Goal: Task Accomplishment & Management: Manage account settings

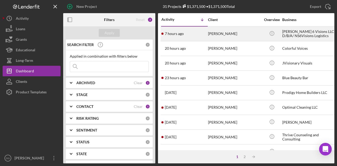
click at [225, 34] on div "[PERSON_NAME]" at bounding box center [234, 34] width 53 height 14
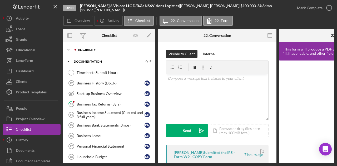
click at [93, 49] on div "Eligibility" at bounding box center [113, 49] width 70 height 3
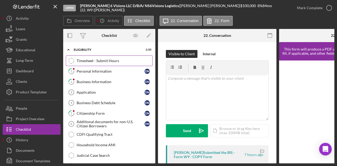
click at [99, 60] on div "Timesheet - Submit Hours" at bounding box center [115, 61] width 76 height 4
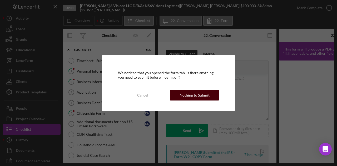
click at [192, 98] on div "Nothing to Submit" at bounding box center [194, 95] width 30 height 11
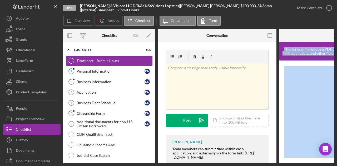
drag, startPoint x: 246, startPoint y: 164, endPoint x: 291, endPoint y: 157, distance: 45.5
click at [291, 157] on div "Open [PERSON_NAME] 6 Visions LLC D/B/A/ NS6Visions Logistics | [PERSON_NAME] | …" at bounding box center [168, 83] width 337 height 166
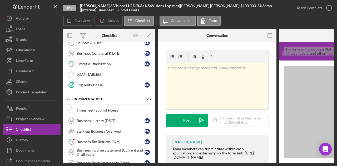
scroll to position [174, 0]
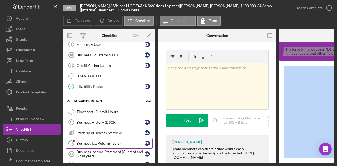
click at [93, 141] on div "Business Tax Returns (3yrs)" at bounding box center [111, 143] width 68 height 4
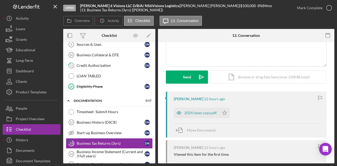
scroll to position [53, 0]
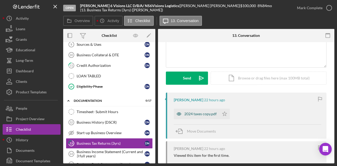
click at [203, 113] on div "2024 taxes copy.pdf" at bounding box center [200, 114] width 32 height 4
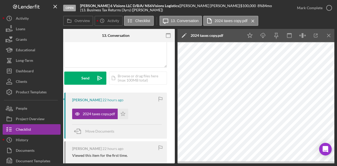
scroll to position [0, 103]
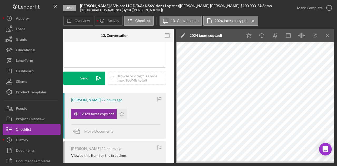
click at [332, 165] on div "Open [PERSON_NAME] 6 Visions LLC D/B/A/ NS6Visions Logistics | [PERSON_NAME] | …" at bounding box center [168, 83] width 337 height 166
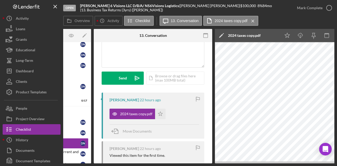
scroll to position [0, 0]
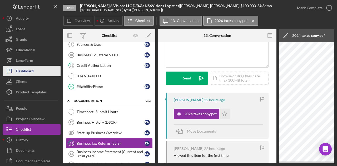
click at [26, 72] on div "Dashboard" at bounding box center [25, 72] width 18 height 12
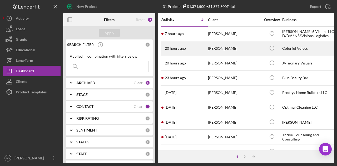
click at [212, 49] on div "[PERSON_NAME]" at bounding box center [234, 49] width 53 height 14
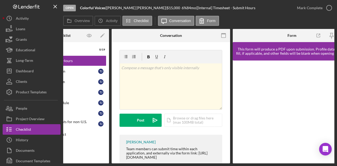
scroll to position [0, 63]
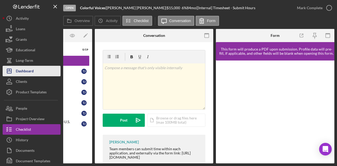
click at [22, 69] on div "Dashboard" at bounding box center [25, 72] width 18 height 12
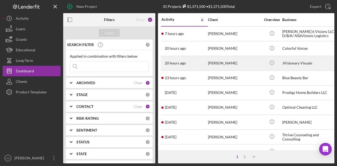
click at [222, 62] on div "[PERSON_NAME]" at bounding box center [234, 63] width 53 height 14
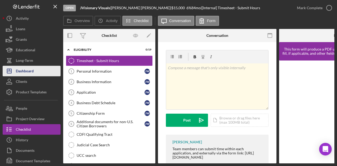
click at [26, 71] on div "Dashboard" at bounding box center [25, 72] width 18 height 12
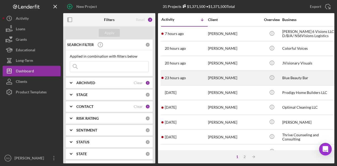
click at [218, 77] on div "[PERSON_NAME]" at bounding box center [234, 78] width 53 height 14
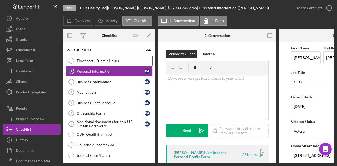
click at [93, 59] on div "Timesheet - Submit Hours" at bounding box center [115, 61] width 76 height 4
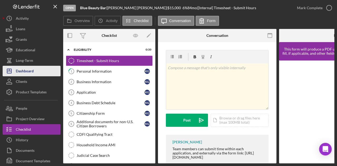
click at [27, 70] on div "Dashboard" at bounding box center [25, 72] width 18 height 12
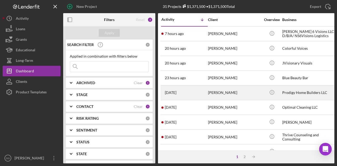
click at [288, 93] on div "Prodigy Home Builders LLC" at bounding box center [308, 93] width 53 height 14
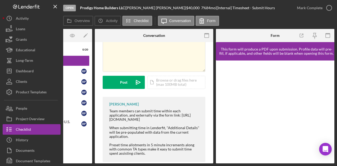
scroll to position [44, 0]
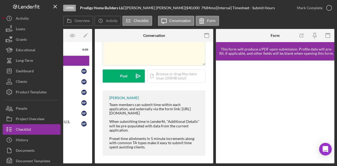
drag, startPoint x: 177, startPoint y: 164, endPoint x: 149, endPoint y: 166, distance: 28.0
click at [149, 166] on html "Open Prodigy Home Builders LLC | [PERSON_NAME] | $40,000 $40,000 7 % 84 mo | [I…" at bounding box center [168, 83] width 337 height 166
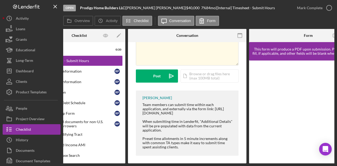
scroll to position [0, 0]
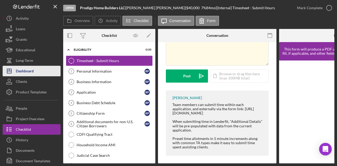
click at [26, 72] on div "Dashboard" at bounding box center [25, 72] width 18 height 12
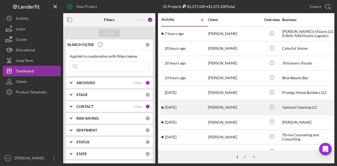
click at [296, 106] on div "Optimal Cleaning LLC" at bounding box center [308, 107] width 53 height 14
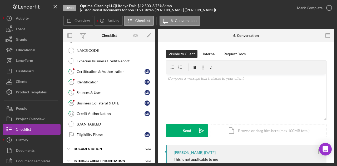
scroll to position [128, 0]
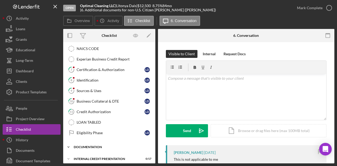
click at [92, 145] on div "documentation" at bounding box center [111, 146] width 75 height 3
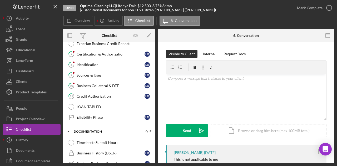
scroll to position [140, 0]
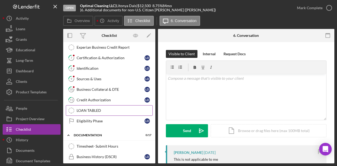
click at [98, 108] on div "LOAN TABLED" at bounding box center [115, 110] width 76 height 4
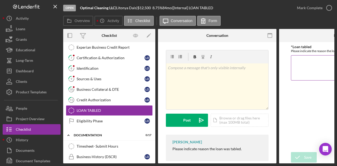
click at [300, 72] on textarea "*Loan tabled" at bounding box center [338, 67] width 95 height 25
type textarea "W"
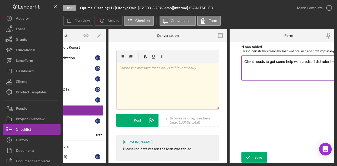
scroll to position [0, 51]
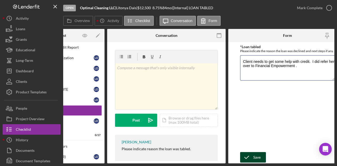
type textarea "Client needs to get some help with credit. I did refer her over to Financial Em…"
click at [252, 158] on icon "submit" at bounding box center [246, 157] width 13 height 13
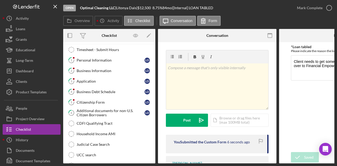
scroll to position [0, 0]
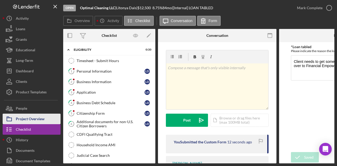
click at [43, 117] on div "Project Overview" at bounding box center [30, 120] width 29 height 12
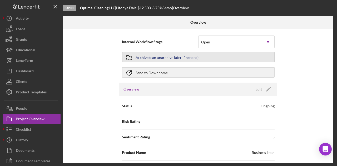
click at [205, 55] on button "Archive (can unarchive later if needed)" at bounding box center [198, 57] width 153 height 11
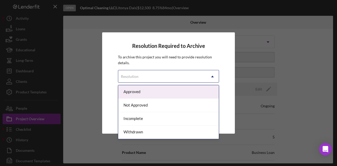
click at [146, 76] on div "Resolution" at bounding box center [162, 76] width 88 height 12
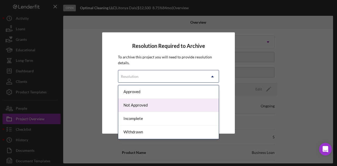
click at [146, 104] on div "Not Approved" at bounding box center [168, 105] width 100 height 13
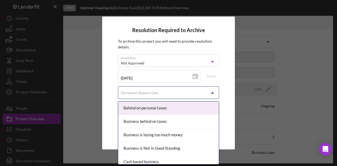
click at [159, 91] on div "Turndown Reason One" at bounding box center [162, 93] width 88 height 12
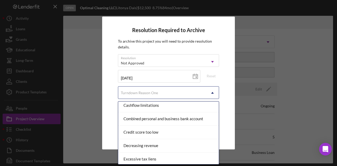
scroll to position [93, 0]
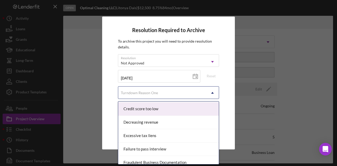
click at [175, 109] on div "Credit score too low" at bounding box center [168, 108] width 100 height 13
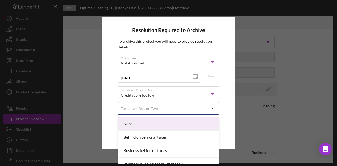
click at [137, 108] on div "Turndown Reason Two" at bounding box center [139, 109] width 37 height 4
click at [227, 95] on div "Resolution Required to Archive To archive this project you will need to provide…" at bounding box center [168, 83] width 133 height 133
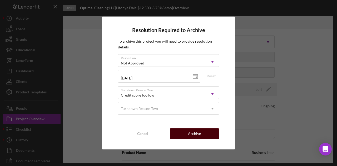
click at [192, 139] on div "Archive" at bounding box center [194, 133] width 13 height 11
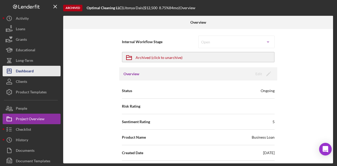
click at [25, 73] on div "Dashboard" at bounding box center [25, 72] width 18 height 12
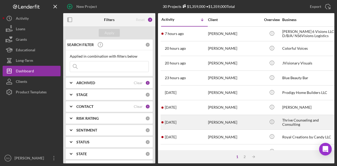
click at [226, 121] on div "[PERSON_NAME]" at bounding box center [234, 122] width 53 height 14
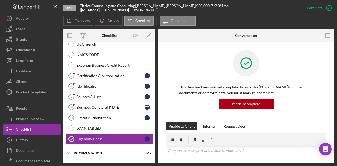
scroll to position [127, 0]
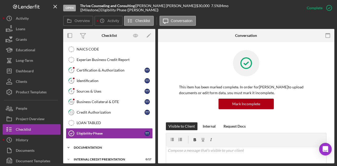
click at [85, 146] on div "documentation" at bounding box center [111, 147] width 75 height 3
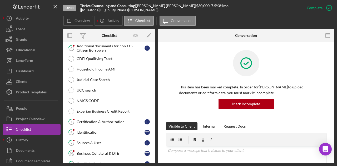
scroll to position [0, 0]
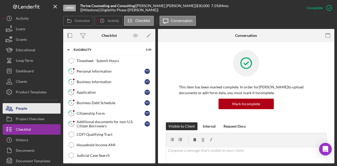
click at [26, 108] on div "People" at bounding box center [21, 109] width 11 height 12
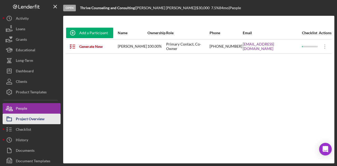
click at [31, 118] on div "Project Overview" at bounding box center [30, 120] width 29 height 12
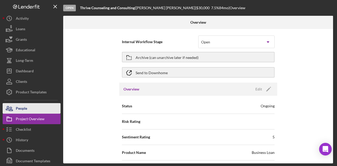
click at [21, 107] on div "People" at bounding box center [21, 109] width 11 height 12
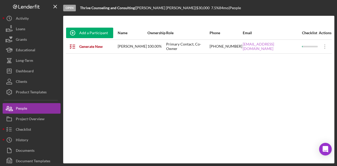
click at [272, 48] on link "[EMAIL_ADDRESS][DOMAIN_NAME]" at bounding box center [271, 46] width 59 height 8
click at [67, 135] on div "Add a Participant Name Ownership Role Phone Email Checklist Actions Generate Ne…" at bounding box center [198, 89] width 271 height 127
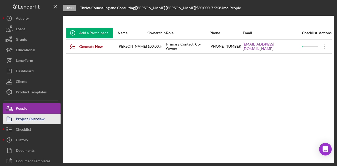
click at [26, 118] on div "Project Overview" at bounding box center [30, 120] width 29 height 12
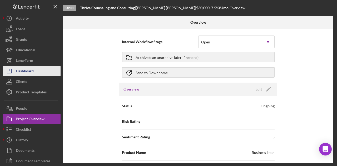
click at [26, 70] on div "Dashboard" at bounding box center [25, 72] width 18 height 12
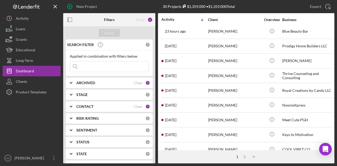
scroll to position [45, 0]
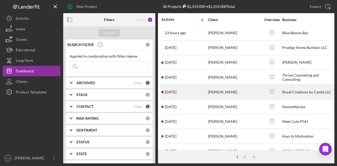
click at [227, 90] on div "[PERSON_NAME]" at bounding box center [234, 92] width 53 height 14
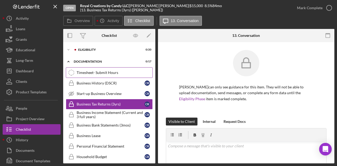
click at [95, 71] on div "Timesheet- Submit Hours" at bounding box center [115, 72] width 76 height 4
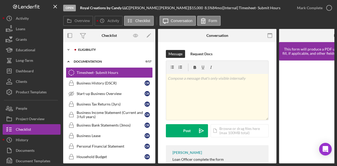
click at [88, 50] on div "Eligibility" at bounding box center [113, 49] width 70 height 3
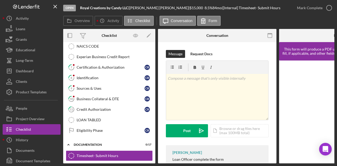
scroll to position [129, 0]
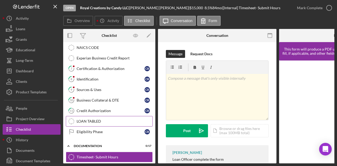
click at [86, 119] on div "LOAN TABLED" at bounding box center [115, 121] width 76 height 4
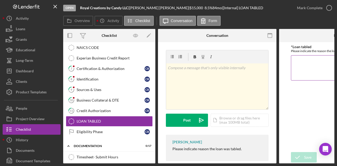
click at [299, 74] on textarea "*Loan tabled" at bounding box center [338, 67] width 95 height 25
type textarea "c"
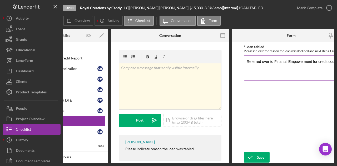
scroll to position [0, 51]
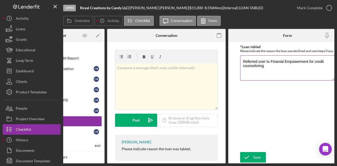
click at [275, 64] on textarea "Referred over to Finanial Empowerment for credit counseloring" at bounding box center [287, 67] width 95 height 25
drag, startPoint x: 251, startPoint y: 69, endPoint x: 249, endPoint y: 77, distance: 8.5
click at [249, 77] on textarea "Referred over to Financial Empowerment for credit counseloring" at bounding box center [287, 67] width 95 height 25
click at [263, 72] on textarea "Referred over to Financial Empowerment for credit counseloring" at bounding box center [287, 67] width 95 height 25
type textarea "Referred over to Financial Empowerment for credit counseling"
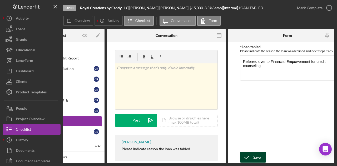
click at [258, 155] on div "Save" at bounding box center [256, 157] width 7 height 11
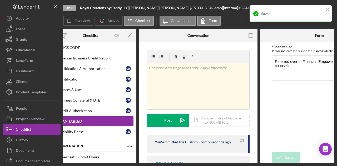
scroll to position [0, 0]
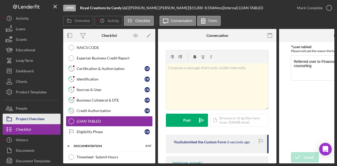
click at [43, 119] on div "Project Overview" at bounding box center [30, 120] width 29 height 12
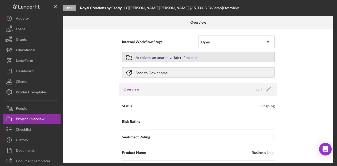
click at [184, 57] on div "Archive (can unarchive later if needed)" at bounding box center [166, 56] width 63 height 9
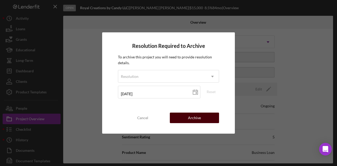
click at [195, 118] on div "Archive" at bounding box center [194, 118] width 13 height 11
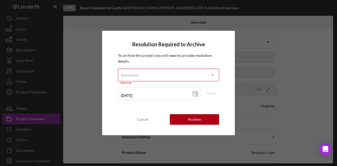
click at [180, 81] on div "Resolution" at bounding box center [162, 75] width 88 height 12
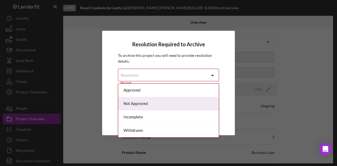
click at [140, 103] on div "Not Approved" at bounding box center [168, 103] width 100 height 13
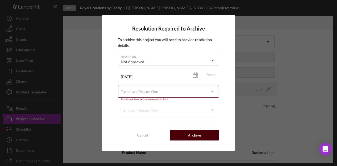
click at [196, 135] on div "Archive" at bounding box center [194, 135] width 13 height 11
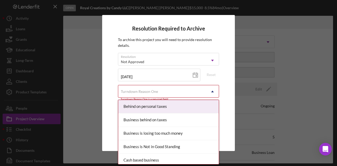
click at [181, 88] on div "Turndown Reason One" at bounding box center [162, 91] width 88 height 12
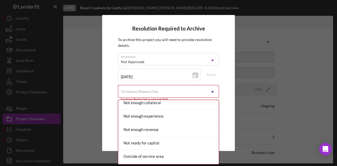
scroll to position [396, 0]
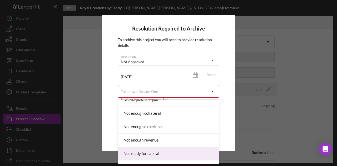
click at [144, 147] on div "Not ready for capital" at bounding box center [168, 153] width 100 height 13
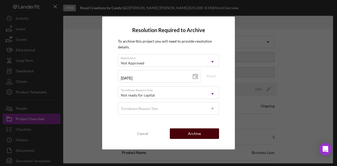
click at [200, 136] on div "Archive" at bounding box center [194, 133] width 13 height 11
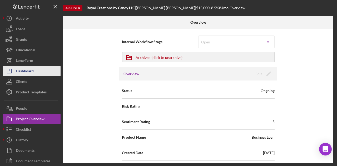
click at [26, 72] on div "Dashboard" at bounding box center [25, 72] width 18 height 12
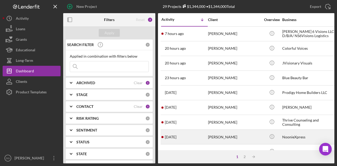
click at [217, 136] on div "[PERSON_NAME]" at bounding box center [234, 137] width 53 height 14
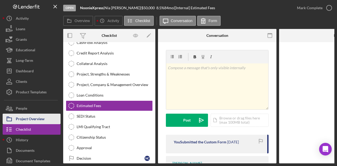
scroll to position [95, 0]
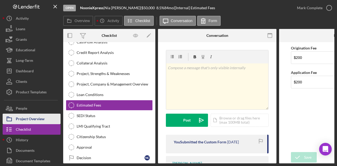
click at [27, 117] on div "Project Overview" at bounding box center [30, 120] width 29 height 12
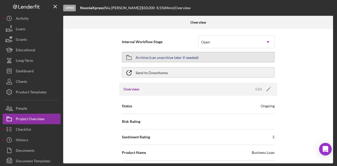
click at [208, 58] on button "Archive (can unarchive later if needed)" at bounding box center [198, 57] width 153 height 11
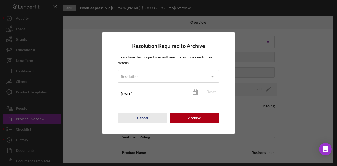
click at [145, 119] on div "Cancel" at bounding box center [142, 118] width 11 height 11
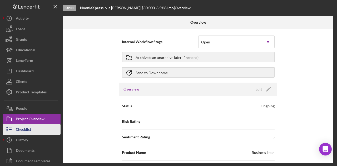
click at [28, 129] on div "Checklist" at bounding box center [23, 130] width 15 height 12
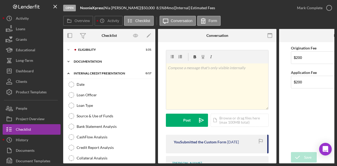
click at [88, 62] on div "documentation" at bounding box center [111, 61] width 75 height 3
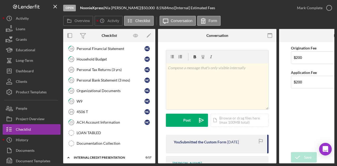
scroll to position [99, 0]
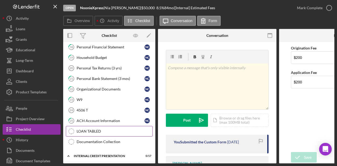
click at [89, 129] on div "LOAN TABLED" at bounding box center [115, 131] width 76 height 4
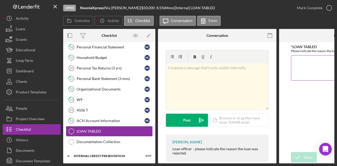
click at [311, 67] on textarea "*LOAN TABLED" at bounding box center [338, 67] width 95 height 25
type textarea "c"
type textarea "t"
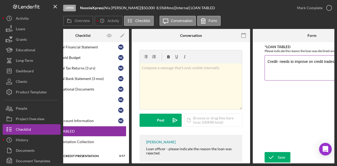
scroll to position [0, 27]
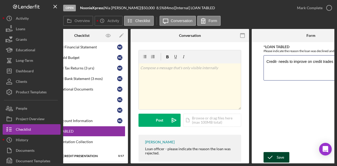
type textarea "Credit- needs to improve on credit trades"
click at [277, 156] on div "Save" at bounding box center [279, 157] width 7 height 11
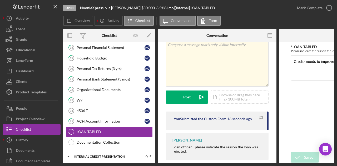
scroll to position [0, 0]
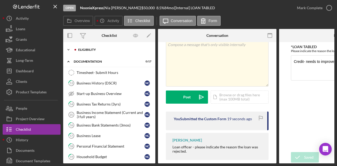
click at [84, 49] on div "Eligibility" at bounding box center [113, 49] width 70 height 3
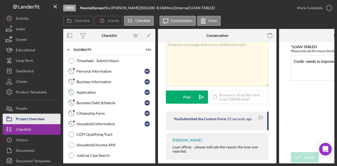
click at [29, 119] on div "Project Overview" at bounding box center [30, 120] width 29 height 12
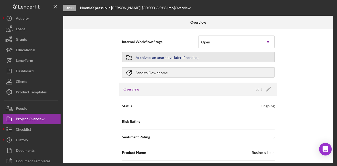
click at [203, 58] on button "Archive (can unarchive later if needed)" at bounding box center [198, 57] width 153 height 11
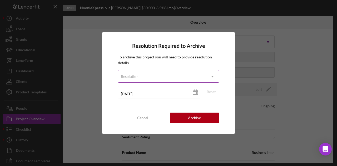
click at [164, 73] on div "Resolution" at bounding box center [162, 76] width 88 height 12
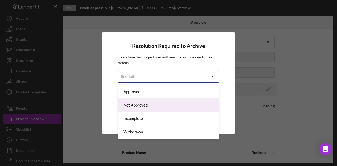
click at [142, 105] on div "Not Approved" at bounding box center [168, 105] width 100 height 13
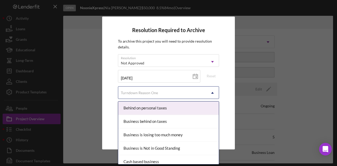
click at [146, 94] on div "Turndown Reason One" at bounding box center [139, 93] width 37 height 4
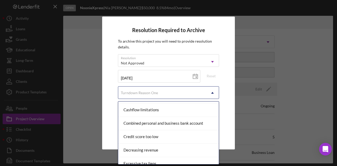
scroll to position [76, 0]
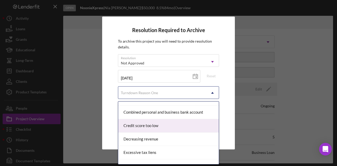
click at [157, 124] on div "Credit score too low" at bounding box center [168, 125] width 100 height 13
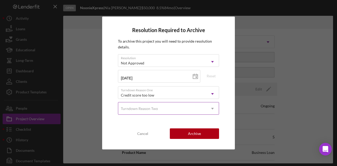
click at [188, 112] on div "Turndown Reason Two" at bounding box center [162, 109] width 88 height 12
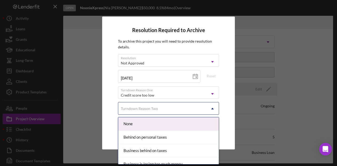
click at [185, 105] on div "Turndown Reason Two" at bounding box center [162, 109] width 88 height 12
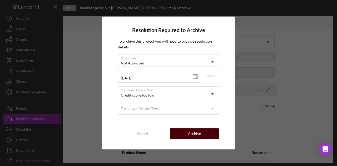
click at [193, 137] on div "Archive" at bounding box center [194, 133] width 13 height 11
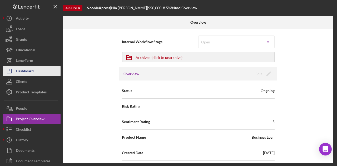
click at [26, 71] on div "Dashboard" at bounding box center [25, 72] width 18 height 12
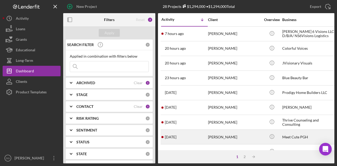
click at [290, 135] on div "Meet Cute PGH" at bounding box center [308, 137] width 53 height 14
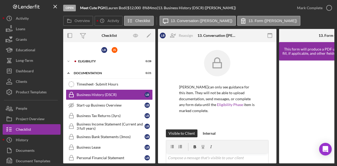
drag, startPoint x: 153, startPoint y: 89, endPoint x: 154, endPoint y: 78, distance: 10.3
click at [154, 78] on div "L B J S Icon/Expander Eligibility 0 / 28 Icon/Expander documentation 0 / 21 Tim…" at bounding box center [109, 102] width 92 height 121
click at [82, 63] on div "Icon/Expander Eligibility 0 / 28" at bounding box center [109, 61] width 92 height 11
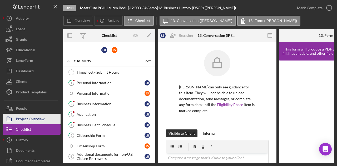
click at [32, 118] on div "Project Overview" at bounding box center [30, 120] width 29 height 12
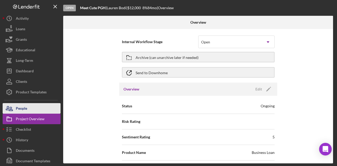
click at [33, 109] on button "People" at bounding box center [32, 108] width 58 height 11
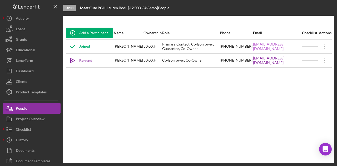
click at [274, 47] on link "[EMAIL_ADDRESS][DOMAIN_NAME]" at bounding box center [277, 46] width 48 height 8
click at [327, 89] on div "Add a Participant Name Ownership Role Phone Email Checklist Actions Joined [PER…" at bounding box center [198, 89] width 271 height 127
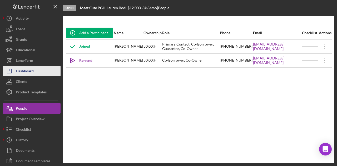
click at [27, 69] on div "Dashboard" at bounding box center [25, 72] width 18 height 12
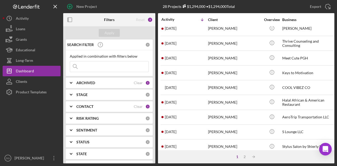
scroll to position [94, 0]
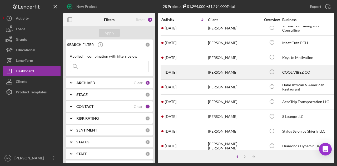
click at [291, 72] on div "COOL VIBEZ CO" at bounding box center [308, 72] width 53 height 14
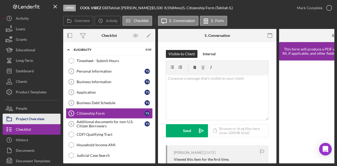
click at [35, 119] on div "Project Overview" at bounding box center [30, 120] width 29 height 12
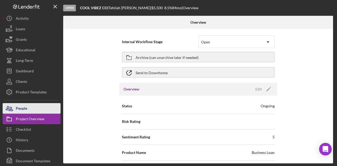
click at [24, 109] on div "People" at bounding box center [21, 109] width 11 height 12
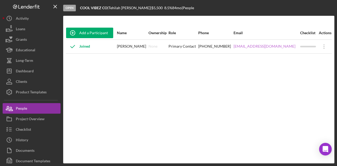
click at [259, 46] on link "[EMAIL_ADDRESS][DOMAIN_NAME]" at bounding box center [264, 46] width 62 height 4
click at [68, 146] on div "Add a Participant Name Ownership Role Phone Email Checklist Actions Joined [PER…" at bounding box center [198, 89] width 271 height 127
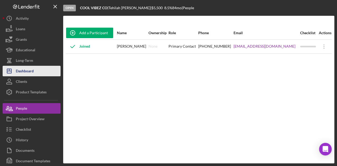
click at [29, 70] on div "Dashboard" at bounding box center [25, 72] width 18 height 12
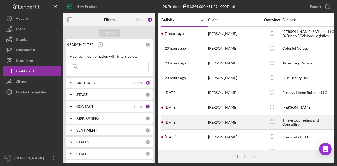
click at [221, 121] on div "[PERSON_NAME]" at bounding box center [234, 122] width 53 height 14
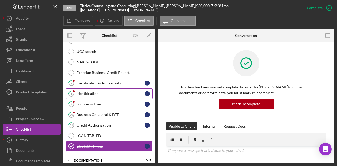
scroll to position [127, 0]
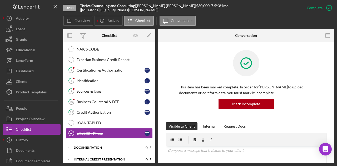
drag, startPoint x: 155, startPoint y: 135, endPoint x: 152, endPoint y: 50, distance: 85.0
click at [152, 50] on div "Overview Internal Workflow Stage Open Icon/Dropdown Arrow Archive (can unarchiv…" at bounding box center [198, 96] width 271 height 134
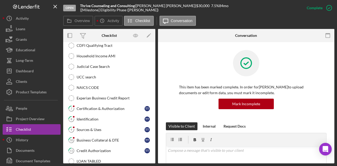
scroll to position [0, 0]
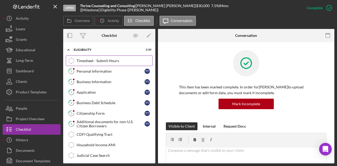
click at [109, 60] on div "Timesheet - Submit Hours" at bounding box center [115, 61] width 76 height 4
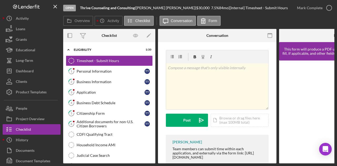
drag, startPoint x: 194, startPoint y: 163, endPoint x: 271, endPoint y: 162, distance: 77.3
click at [271, 162] on div "Open Thrive Counseling and Consulting | [PERSON_NAME] | $30,000 $30,000 7.5 % 8…" at bounding box center [168, 83] width 337 height 166
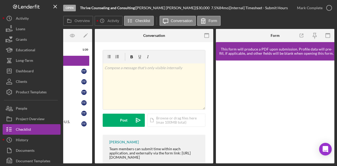
drag, startPoint x: 147, startPoint y: 163, endPoint x: 100, endPoint y: 169, distance: 47.2
click at [100, 166] on html "Open Thrive Counseling and Consulting | [PERSON_NAME] | $30,000 $30,000 7.5 % 8…" at bounding box center [168, 83] width 337 height 166
click at [66, 151] on link "Judicial Case Search Judicial Case Search" at bounding box center [46, 155] width 87 height 11
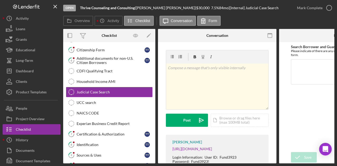
scroll to position [129, 0]
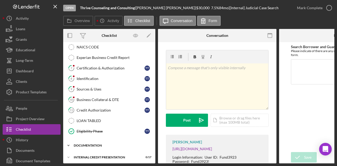
click at [93, 140] on div "Icon/Expander documentation 0 / 17" at bounding box center [109, 145] width 92 height 11
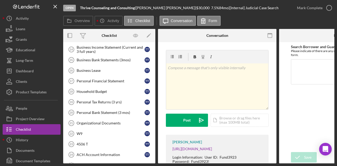
scroll to position [308, 0]
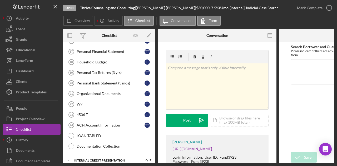
click at [326, 17] on div "Overview Icon/History Activity Checklist Icon/Message Conversation Form" at bounding box center [198, 21] width 271 height 11
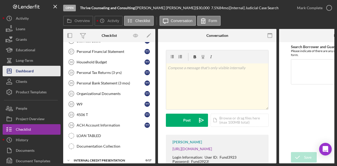
click at [31, 68] on div "Dashboard" at bounding box center [25, 72] width 18 height 12
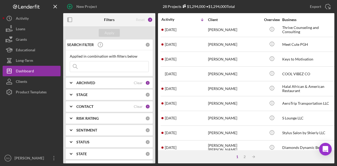
scroll to position [92, 0]
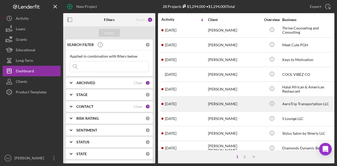
click at [296, 102] on div "AeroTrip Transportation LLC" at bounding box center [308, 104] width 53 height 14
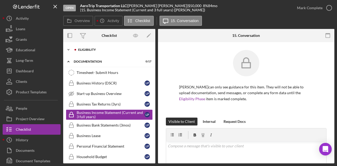
click at [86, 49] on div "Eligibility" at bounding box center [113, 49] width 70 height 3
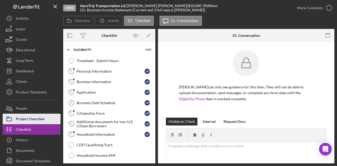
click at [36, 119] on div "Project Overview" at bounding box center [30, 120] width 29 height 12
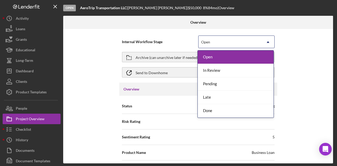
click at [224, 41] on div "Open" at bounding box center [229, 42] width 63 height 12
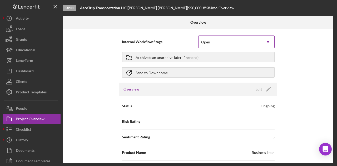
click at [224, 41] on div "Open" at bounding box center [229, 42] width 63 height 12
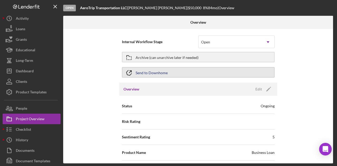
click at [201, 74] on button "Send to Downhome" at bounding box center [198, 72] width 153 height 11
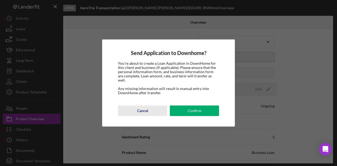
click at [146, 109] on div "Cancel" at bounding box center [142, 110] width 11 height 11
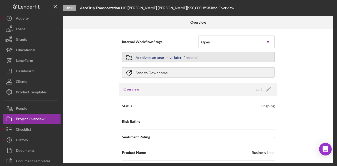
click at [201, 55] on button "Archive (can unarchive later if needed)" at bounding box center [198, 57] width 153 height 11
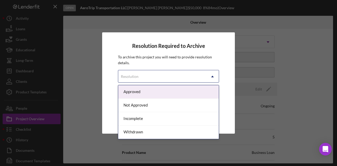
click at [145, 76] on div "Resolution" at bounding box center [162, 76] width 88 height 12
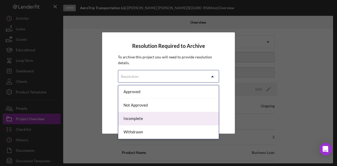
click at [143, 117] on div "Incomplete" at bounding box center [168, 118] width 100 height 13
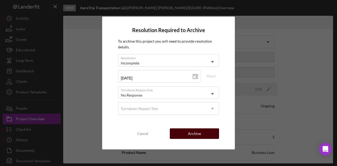
click at [204, 132] on button "Archive" at bounding box center [194, 133] width 49 height 11
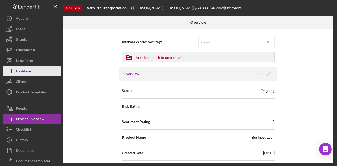
click at [26, 72] on div "Dashboard" at bounding box center [25, 72] width 18 height 12
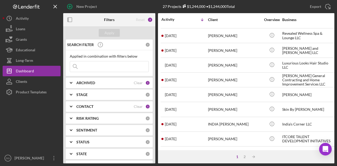
scroll to position [247, 0]
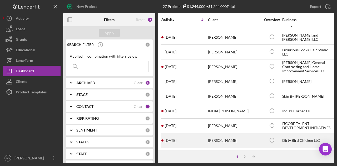
click at [296, 137] on div "Dirty Bird Chicken LLC" at bounding box center [308, 141] width 53 height 14
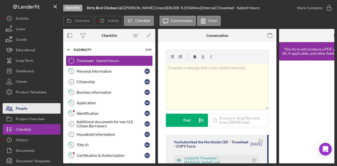
click at [22, 107] on div "People" at bounding box center [21, 109] width 11 height 12
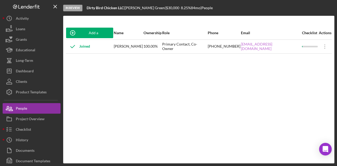
click at [264, 45] on link "[EMAIL_ADDRESS][DOMAIN_NAME]" at bounding box center [271, 46] width 60 height 8
click at [66, 136] on div "Add a Participant Name Ownership Role Phone Email Checklist Actions Joined [PER…" at bounding box center [198, 89] width 271 height 127
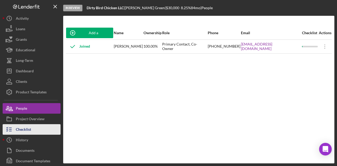
click at [33, 127] on button "Checklist" at bounding box center [32, 129] width 58 height 11
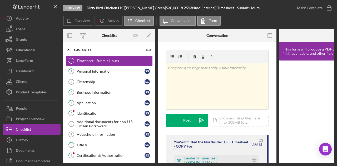
click at [329, 19] on div "Overview Icon/History Activity Checklist Icon/Message Conversation Form" at bounding box center [198, 21] width 271 height 11
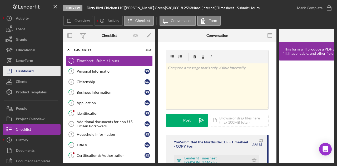
click at [32, 71] on div "Dashboard" at bounding box center [25, 72] width 18 height 12
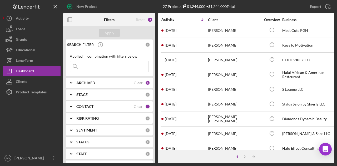
scroll to position [247, 0]
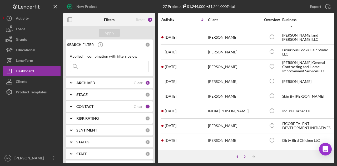
click at [245, 156] on div "2" at bounding box center [244, 157] width 7 height 4
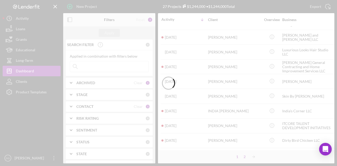
scroll to position [0, 0]
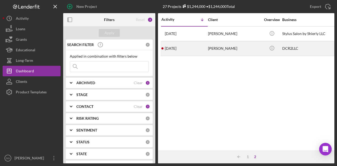
click at [221, 49] on div "[PERSON_NAME]" at bounding box center [234, 49] width 53 height 14
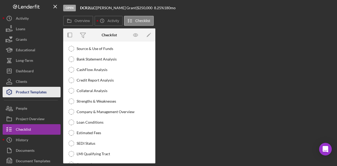
scroll to position [65, 0]
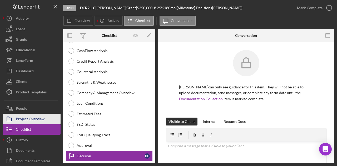
click at [34, 118] on div "Project Overview" at bounding box center [30, 120] width 29 height 12
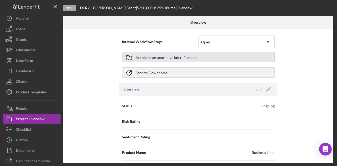
click at [225, 56] on button "Archive (can unarchive later if needed)" at bounding box center [198, 57] width 153 height 11
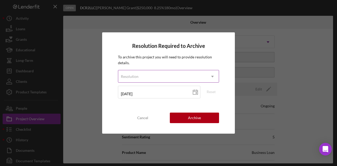
click at [177, 77] on div "Resolution" at bounding box center [162, 76] width 88 height 12
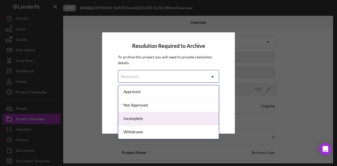
click at [148, 118] on div "Incomplete" at bounding box center [168, 118] width 100 height 13
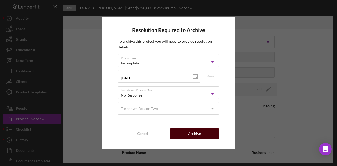
click at [197, 134] on div "Archive" at bounding box center [194, 133] width 13 height 11
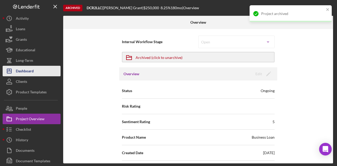
click at [29, 71] on div "Dashboard" at bounding box center [25, 72] width 18 height 12
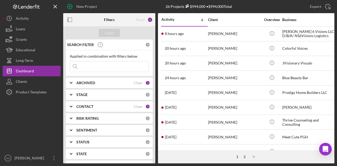
click at [244, 157] on div "2" at bounding box center [244, 157] width 7 height 4
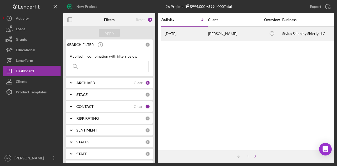
click at [291, 34] on div "Stylus Salon by Shierly LLC" at bounding box center [308, 34] width 53 height 14
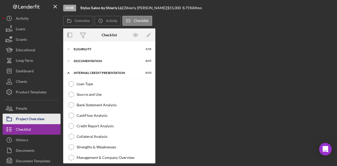
click at [35, 119] on div "Project Overview" at bounding box center [30, 120] width 29 height 12
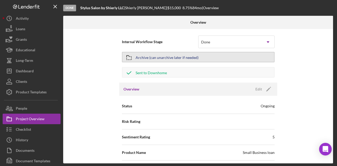
click at [224, 58] on button "Archive (can unarchive later if needed)" at bounding box center [198, 57] width 153 height 11
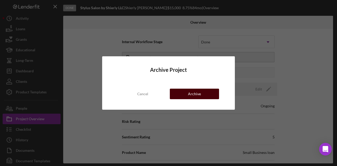
click at [192, 95] on div "Archive" at bounding box center [194, 94] width 13 height 11
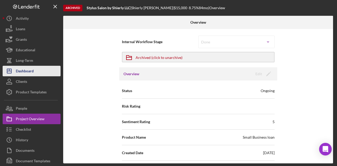
click at [25, 70] on div "Dashboard" at bounding box center [25, 72] width 18 height 12
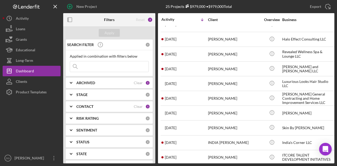
scroll to position [234, 0]
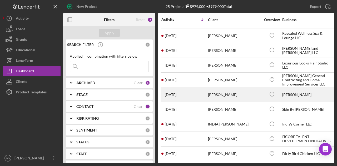
click at [297, 90] on div "[PERSON_NAME]" at bounding box center [308, 95] width 53 height 14
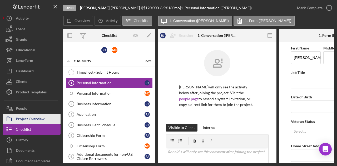
click at [31, 118] on div "Project Overview" at bounding box center [30, 120] width 29 height 12
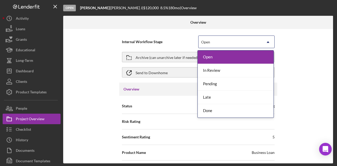
click at [238, 43] on div "Open" at bounding box center [229, 42] width 63 height 12
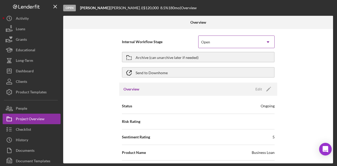
click at [236, 39] on div "Open" at bounding box center [229, 42] width 63 height 12
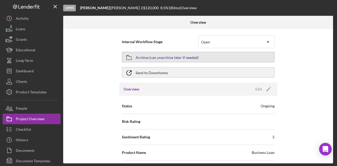
click at [176, 58] on div "Archive (can unarchive later if needed)" at bounding box center [166, 56] width 63 height 9
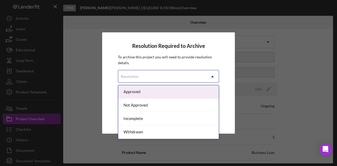
click at [161, 78] on div "Resolution" at bounding box center [162, 76] width 88 height 12
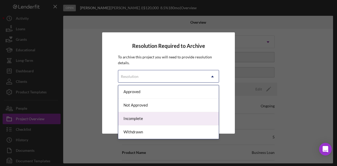
click at [148, 118] on div "Incomplete" at bounding box center [168, 118] width 100 height 13
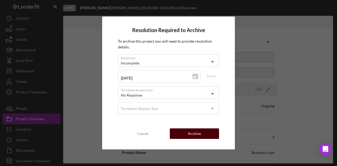
click at [194, 134] on div "Archive" at bounding box center [194, 133] width 13 height 11
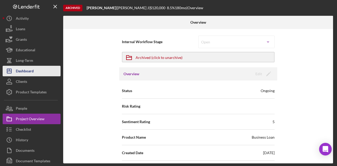
click at [28, 71] on div "Dashboard" at bounding box center [25, 72] width 18 height 12
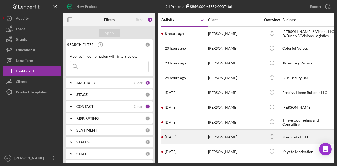
click at [196, 130] on div "[DATE] [PERSON_NAME]" at bounding box center [184, 137] width 46 height 14
